Goal: Task Accomplishment & Management: Complete application form

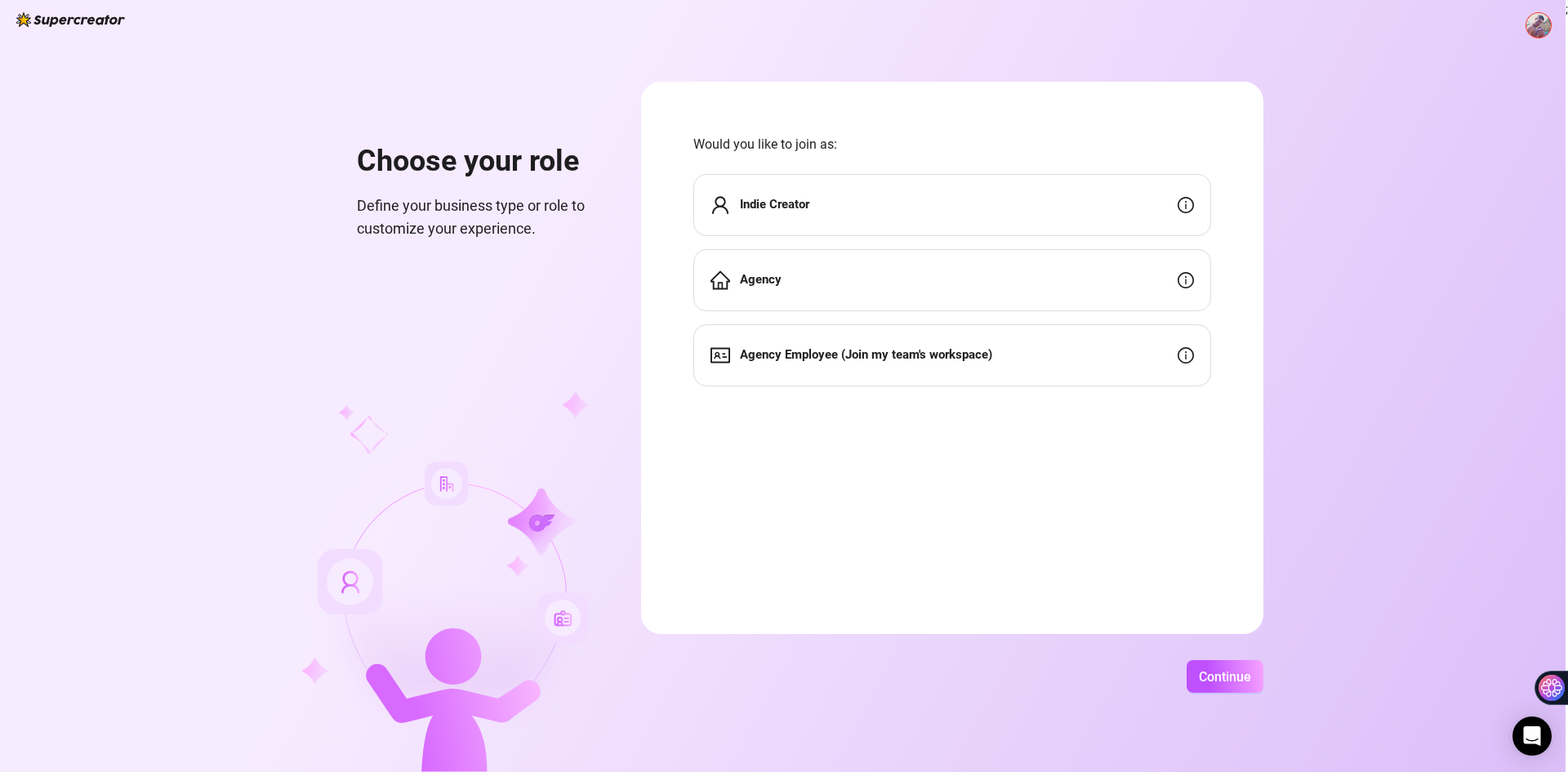
click at [822, 206] on div "Indie Creator" at bounding box center [952, 205] width 517 height 62
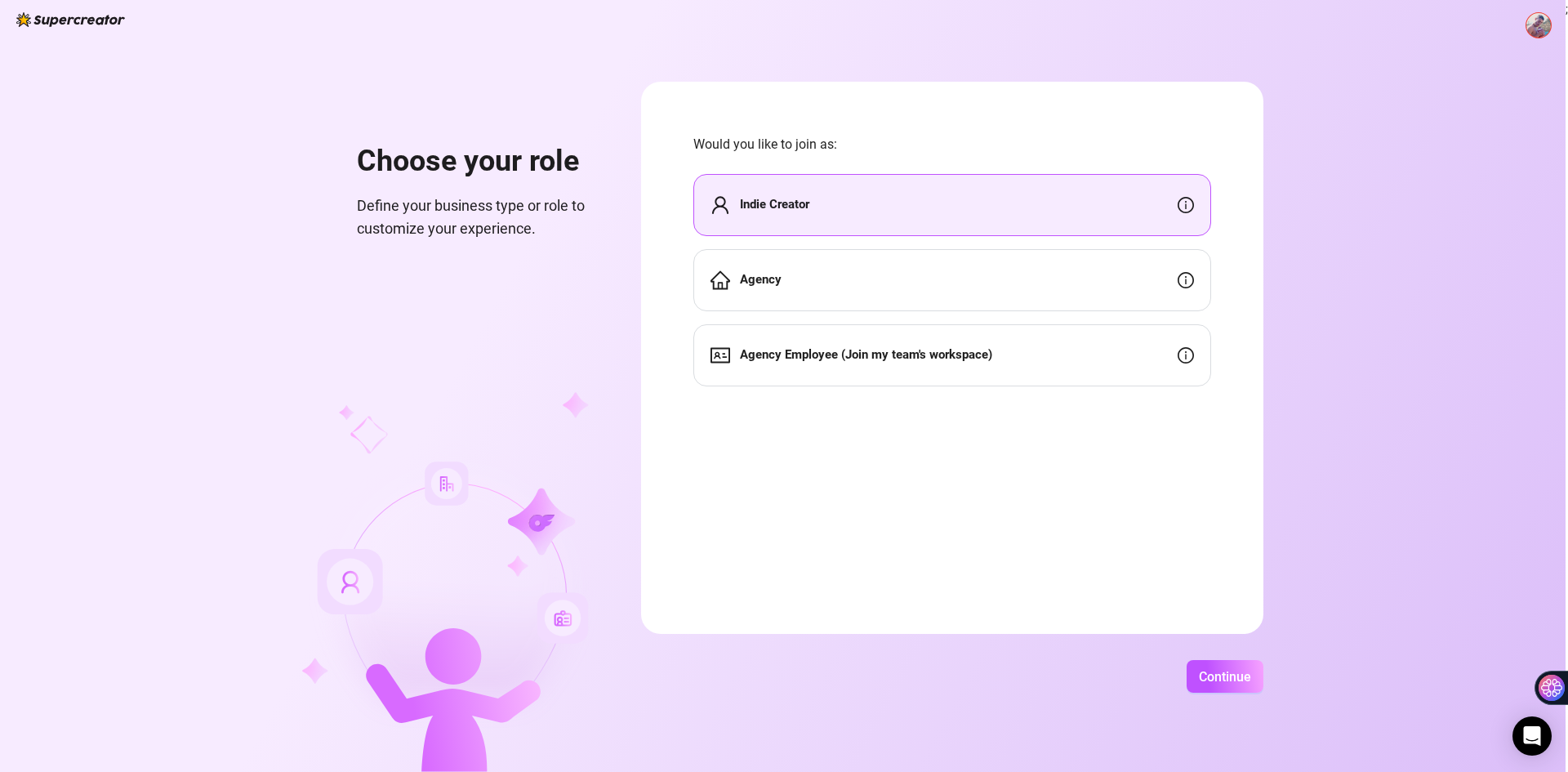
click at [1219, 694] on div "Choose your role Define your business type or role to customize your experience…" at bounding box center [782, 386] width 1565 height 772
click at [1225, 675] on span "Continue" at bounding box center [1224, 677] width 52 height 15
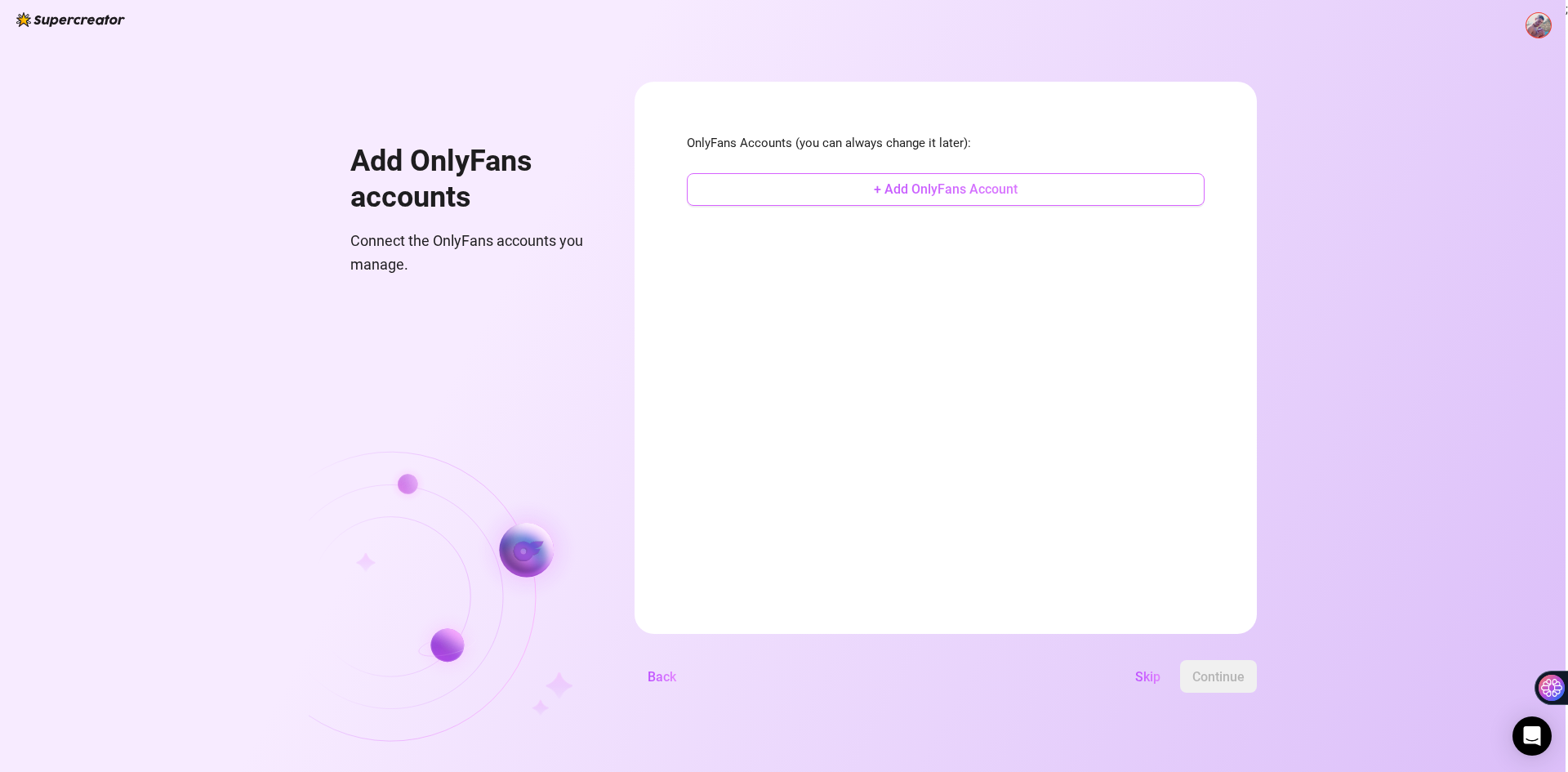
click at [943, 193] on span "+ Add OnlyFans Account" at bounding box center [945, 189] width 144 height 15
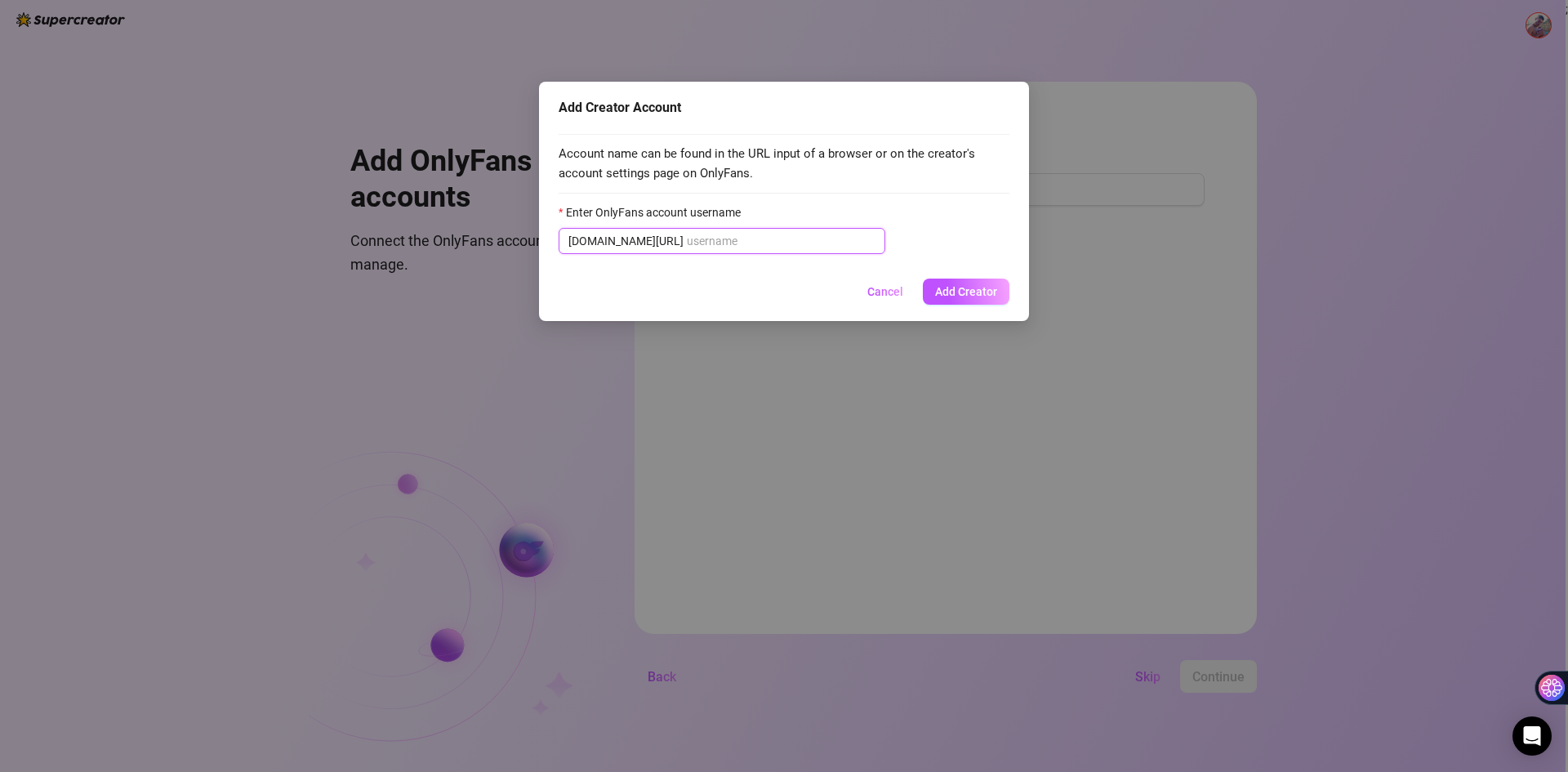
click at [735, 234] on input "Enter OnlyFans account username" at bounding box center [781, 240] width 189 height 18
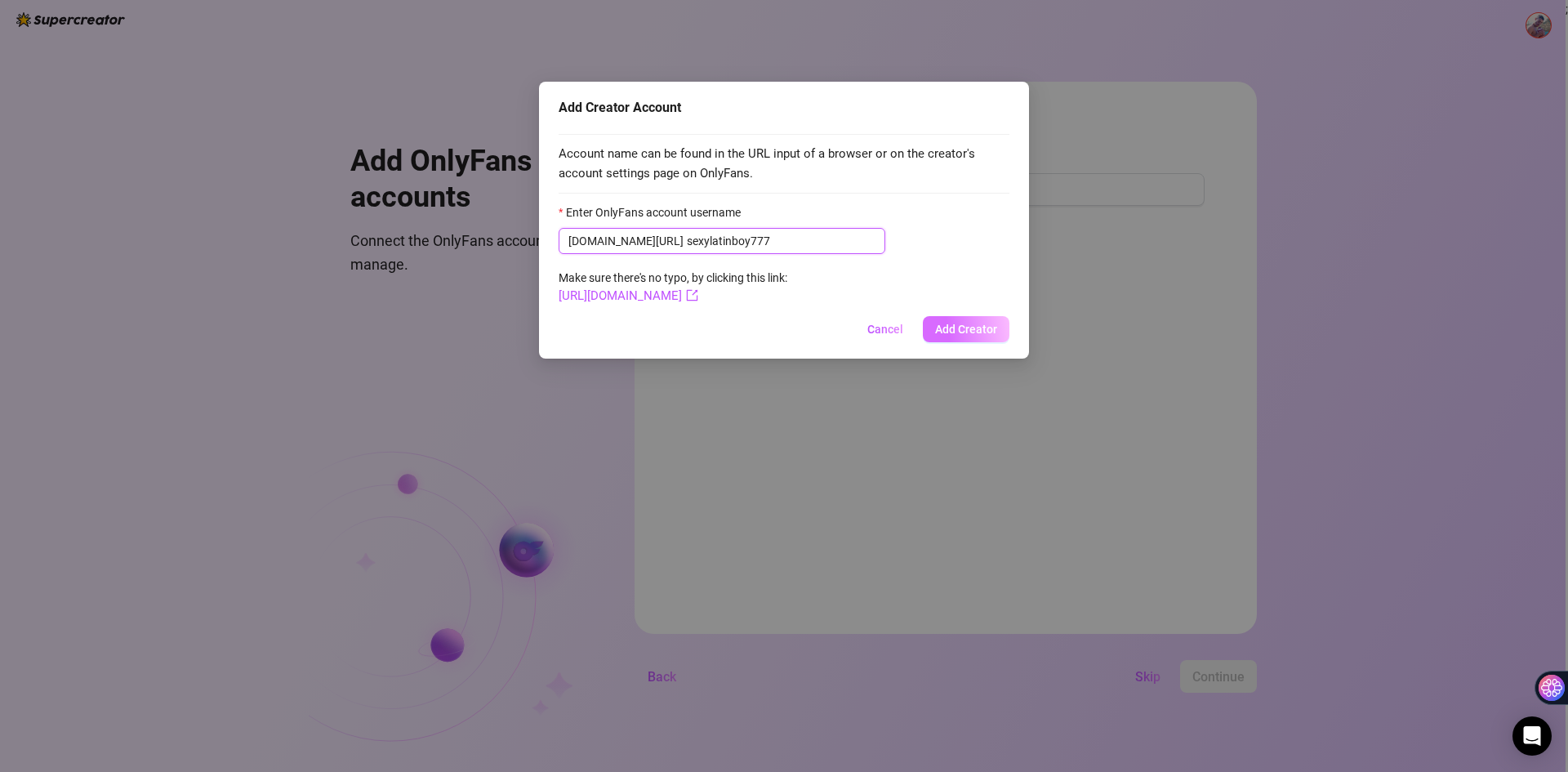
type input "sexylatinboy777"
click at [978, 317] on button "Add Creator" at bounding box center [966, 329] width 87 height 26
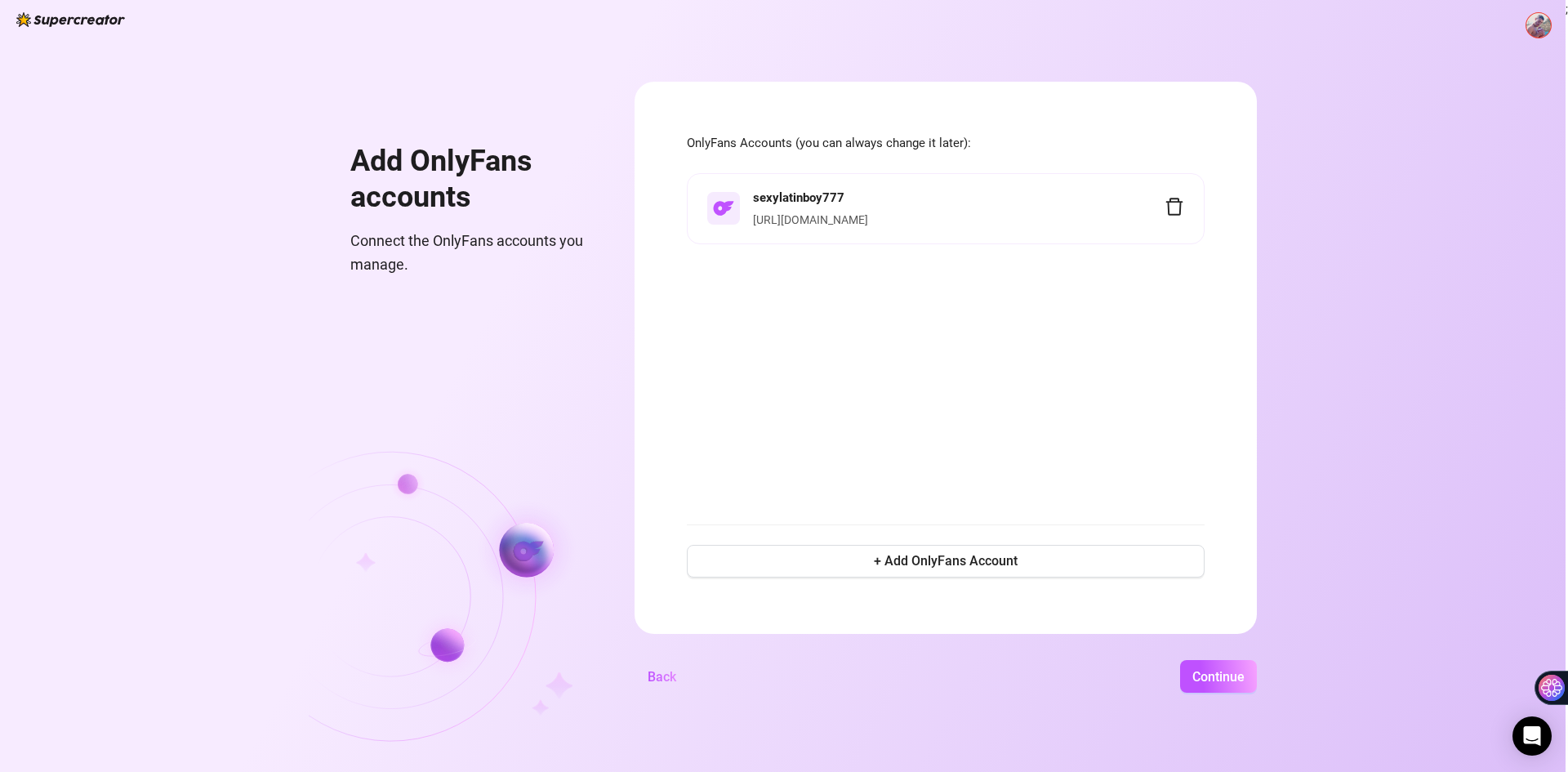
click at [925, 291] on div "sexylatinboy777 [URL][DOMAIN_NAME]" at bounding box center [945, 339] width 517 height 332
click at [827, 315] on div "sexylatinboy777 [URL][DOMAIN_NAME]" at bounding box center [945, 339] width 517 height 332
click at [861, 347] on div "sexylatinboy777 [URL][DOMAIN_NAME]" at bounding box center [945, 339] width 517 height 332
click at [849, 233] on li "sexylatinboy777 [URL][DOMAIN_NAME]" at bounding box center [945, 209] width 517 height 71
click at [837, 212] on div "[URL][DOMAIN_NAME]" at bounding box center [958, 219] width 412 height 18
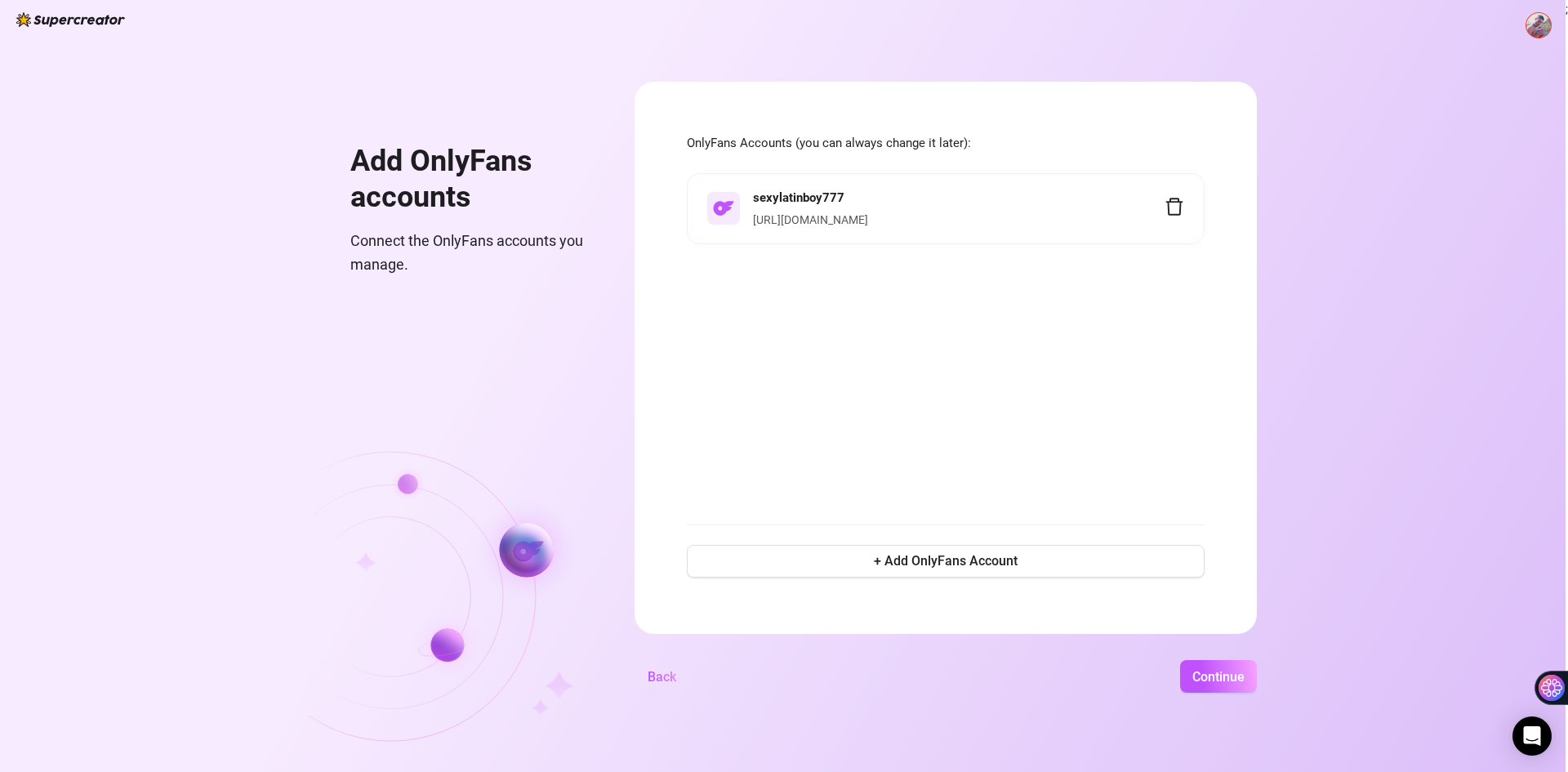
click at [853, 310] on div "sexylatinboy777 [URL][DOMAIN_NAME]" at bounding box center [945, 339] width 517 height 332
click at [716, 210] on img at bounding box center [723, 208] width 21 height 14
click at [1200, 677] on span "Continue" at bounding box center [1218, 677] width 52 height 15
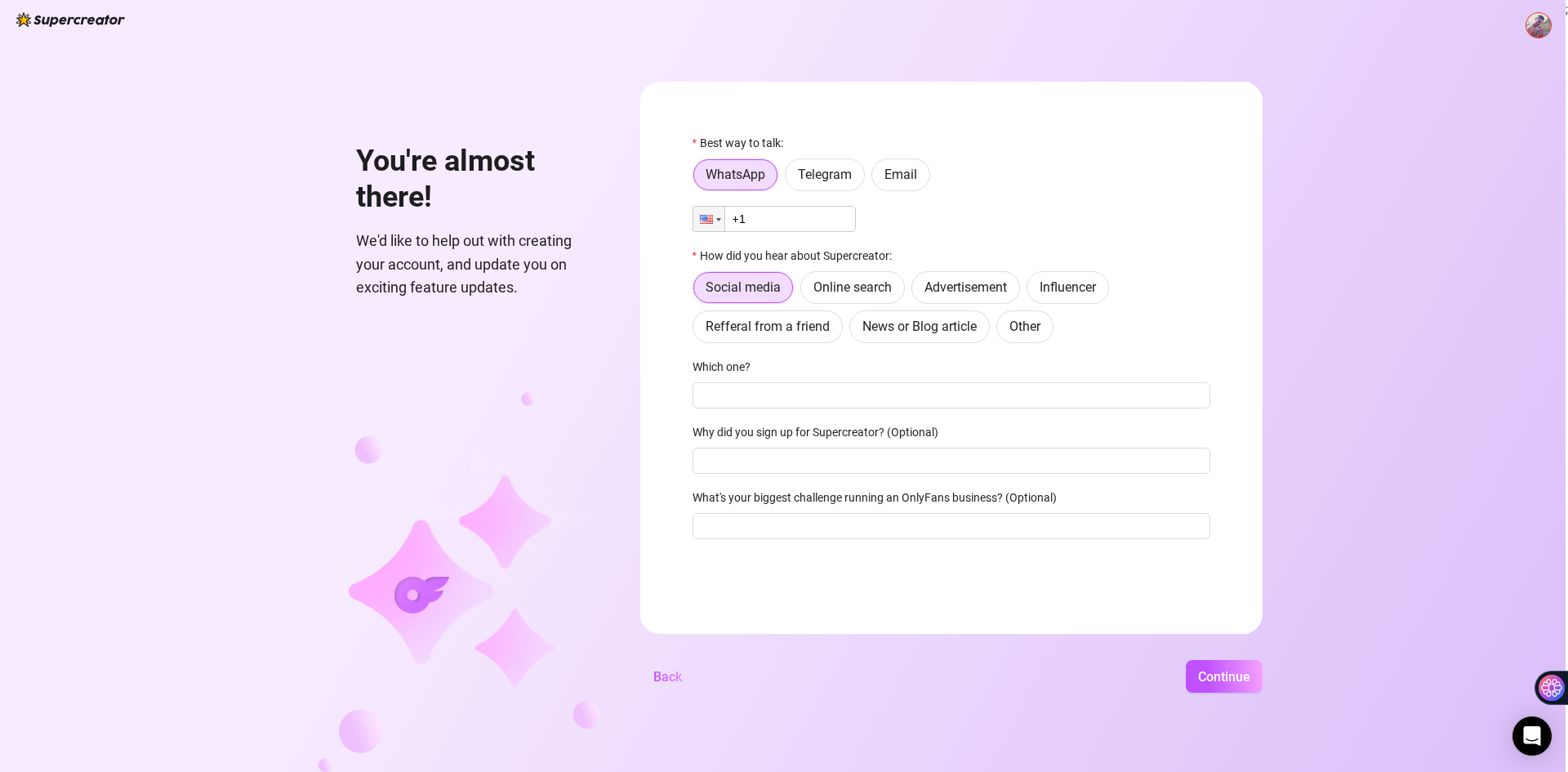
click at [815, 225] on input "+1" at bounding box center [774, 218] width 163 height 26
click at [908, 180] on span "Email" at bounding box center [900, 174] width 32 height 15
click at [876, 179] on input "Email" at bounding box center [876, 179] width 0 height 0
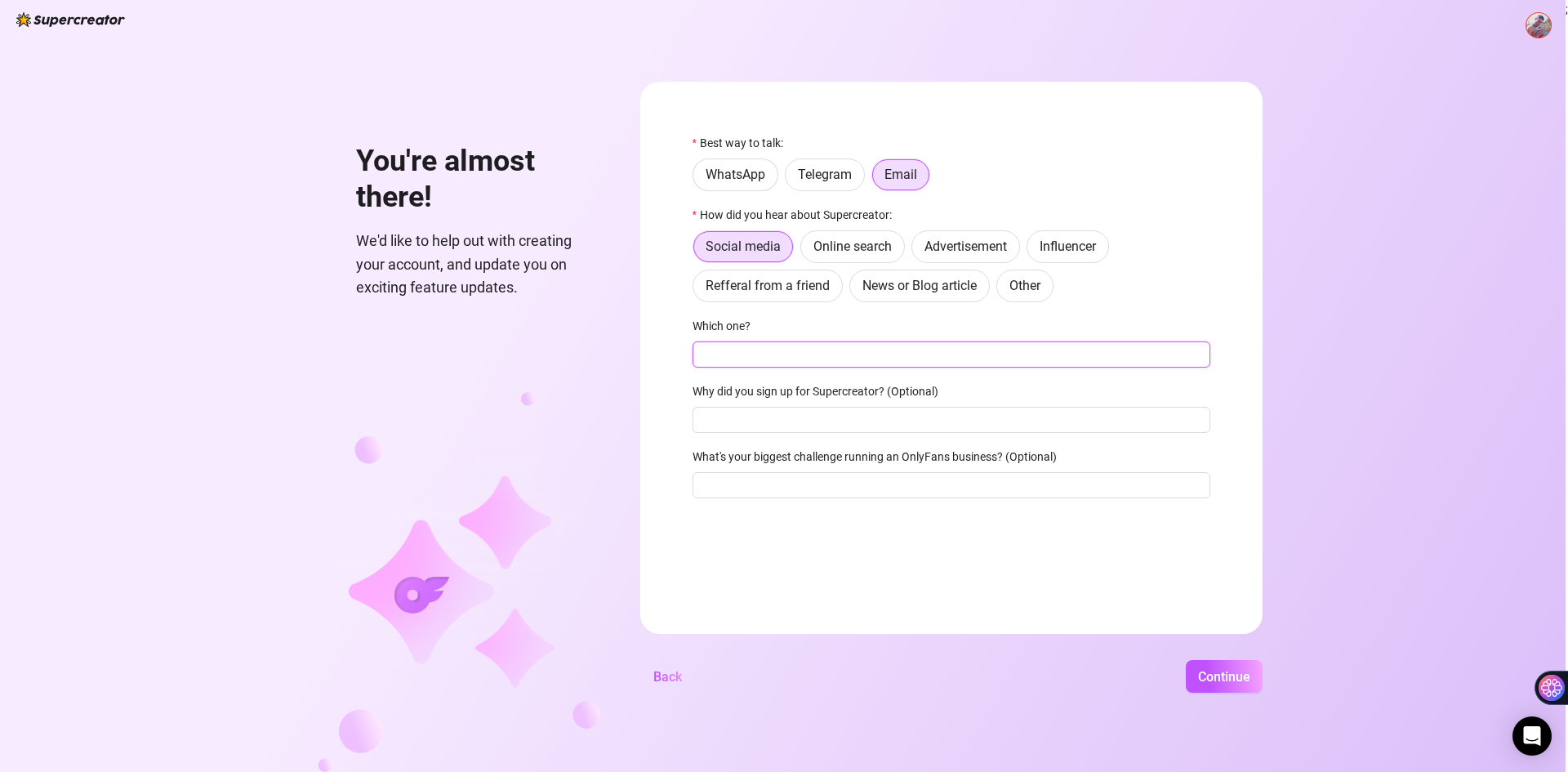
click at [807, 368] on input "Which one?" at bounding box center [951, 354] width 517 height 26
click at [1031, 283] on span "Other" at bounding box center [1025, 285] width 31 height 15
click at [1001, 290] on input "Other" at bounding box center [1001, 290] width 0 height 0
click at [838, 355] on input "Where then? We're curious 🍿" at bounding box center [951, 354] width 517 height 26
type input "google"
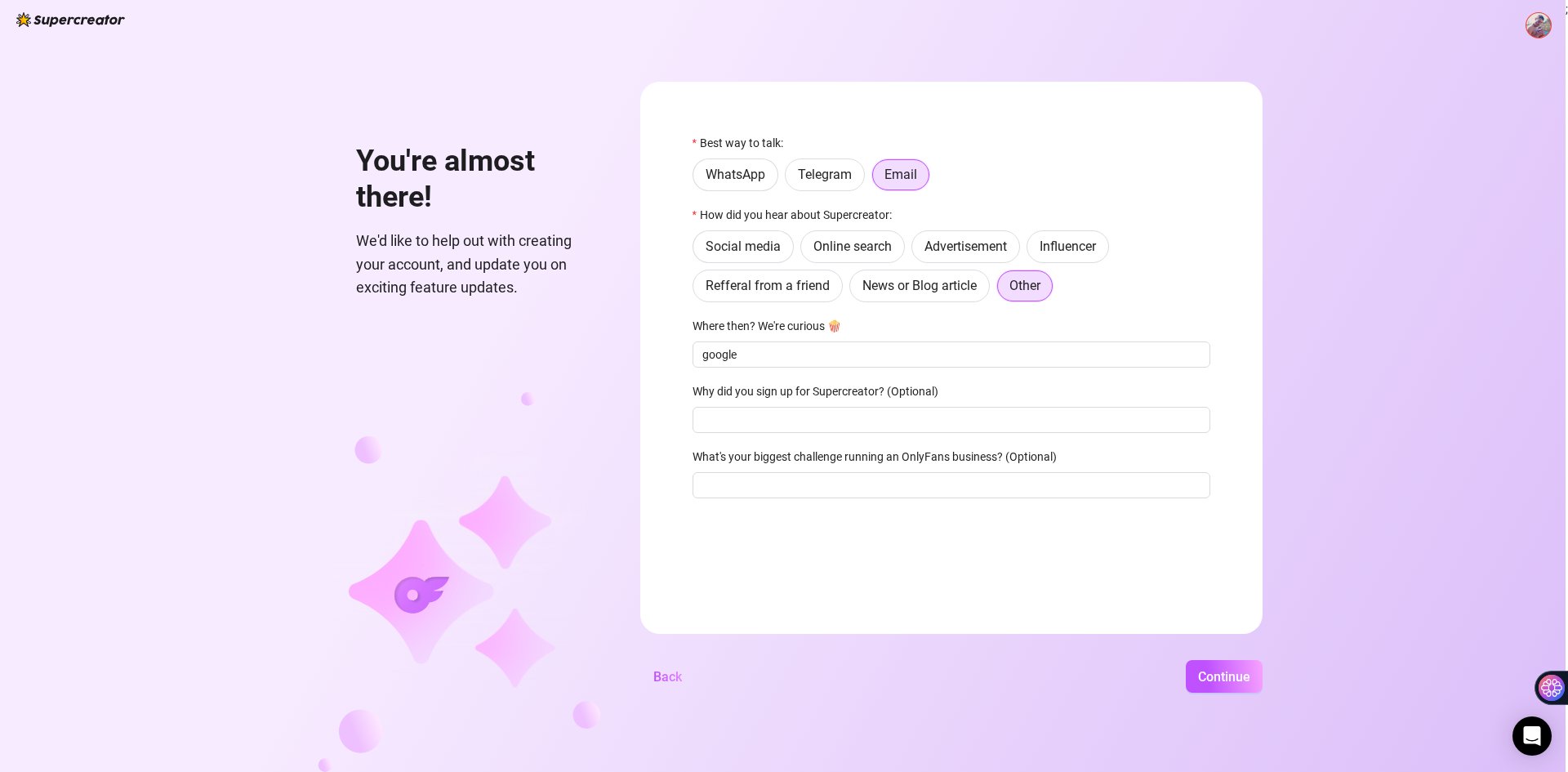
click at [814, 407] on div "Why did you sign up for Supercreator? (Optional)" at bounding box center [951, 395] width 517 height 25
click at [819, 417] on input "Why did you sign up for Supercreator? (Optional)" at bounding box center [951, 419] width 517 height 26
click at [884, 481] on input "What's your biggest challenge running an OnlyFans business? (Optional)" at bounding box center [951, 484] width 517 height 26
click at [1235, 692] on button "Continue" at bounding box center [1224, 677] width 77 height 32
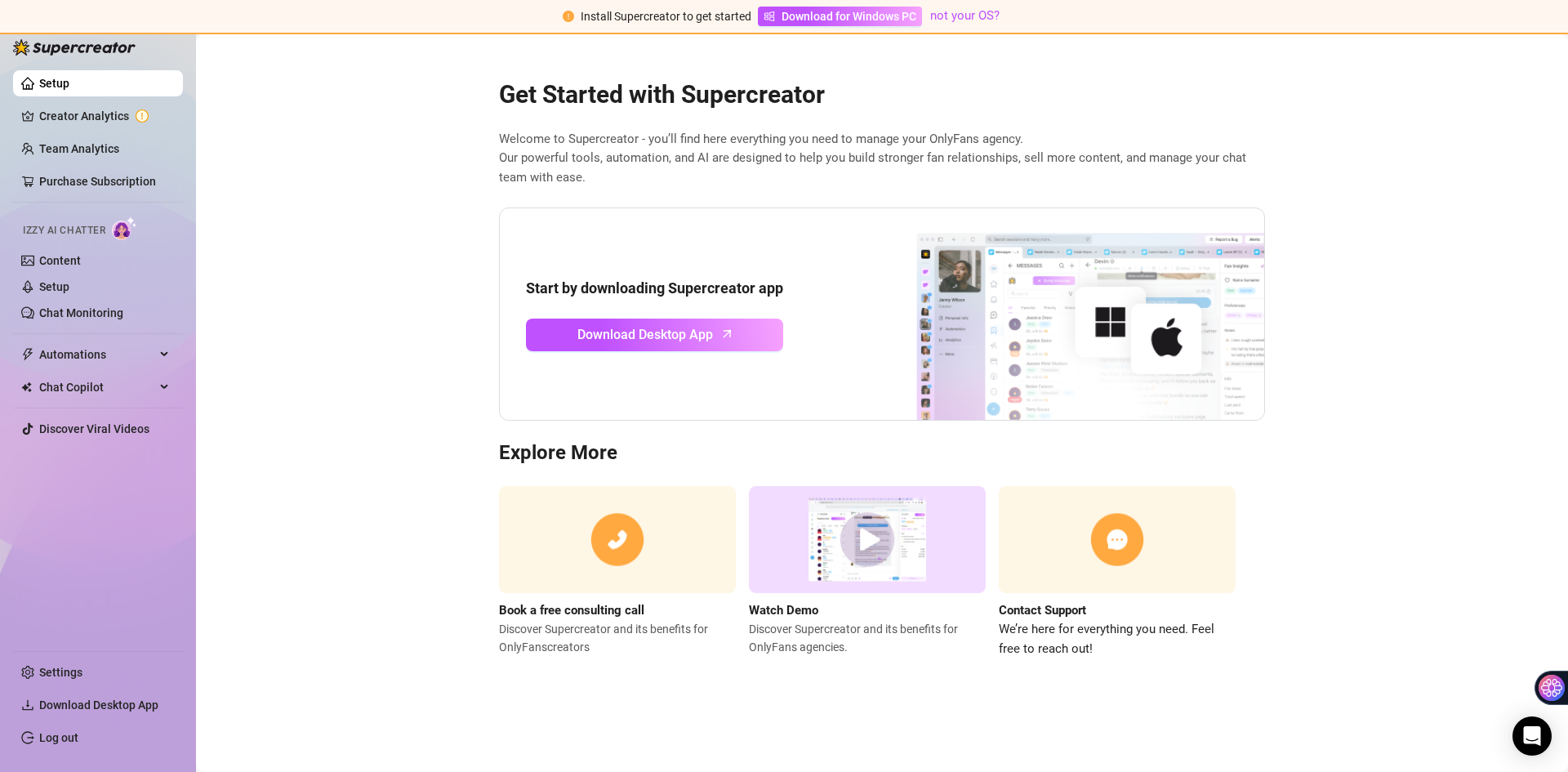
click at [706, 107] on h2 "Get Started with Supercreator" at bounding box center [882, 94] width 766 height 31
click at [613, 335] on span "Download Desktop App" at bounding box center [645, 334] width 135 height 20
